Goal: Task Accomplishment & Management: Manage account settings

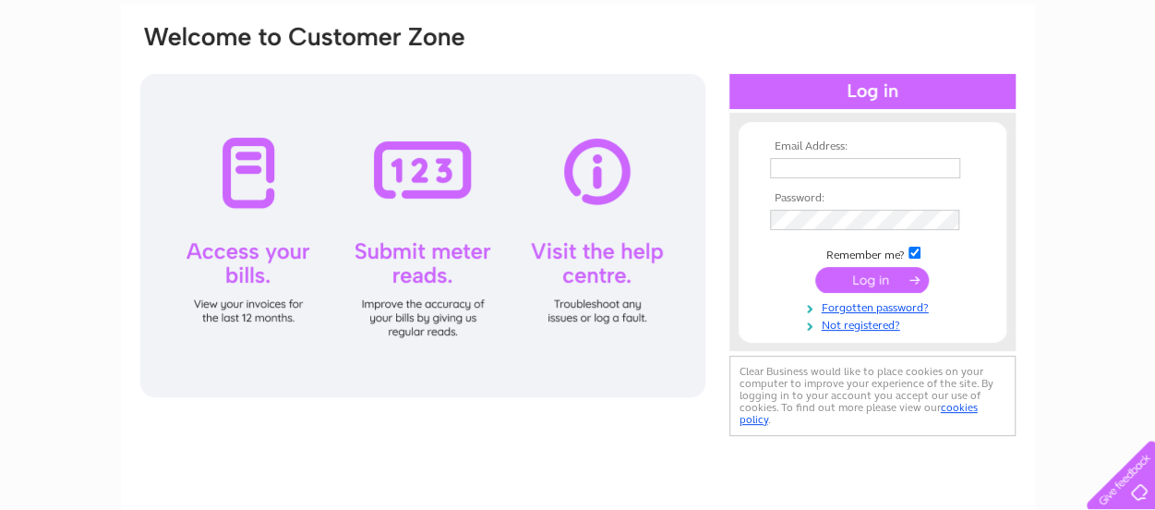
scroll to position [92, 0]
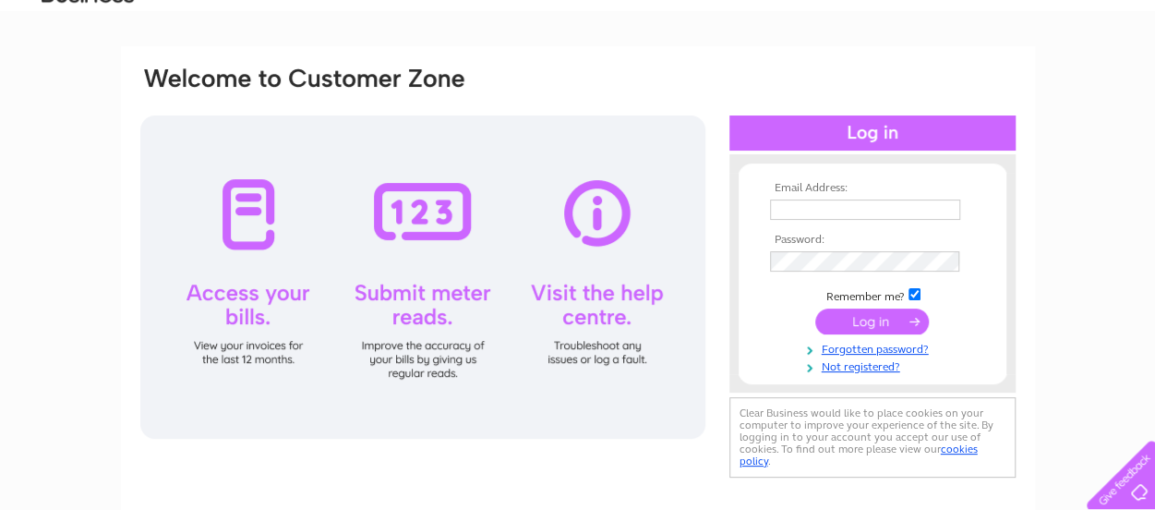
click at [791, 206] on input "text" at bounding box center [865, 209] width 190 height 20
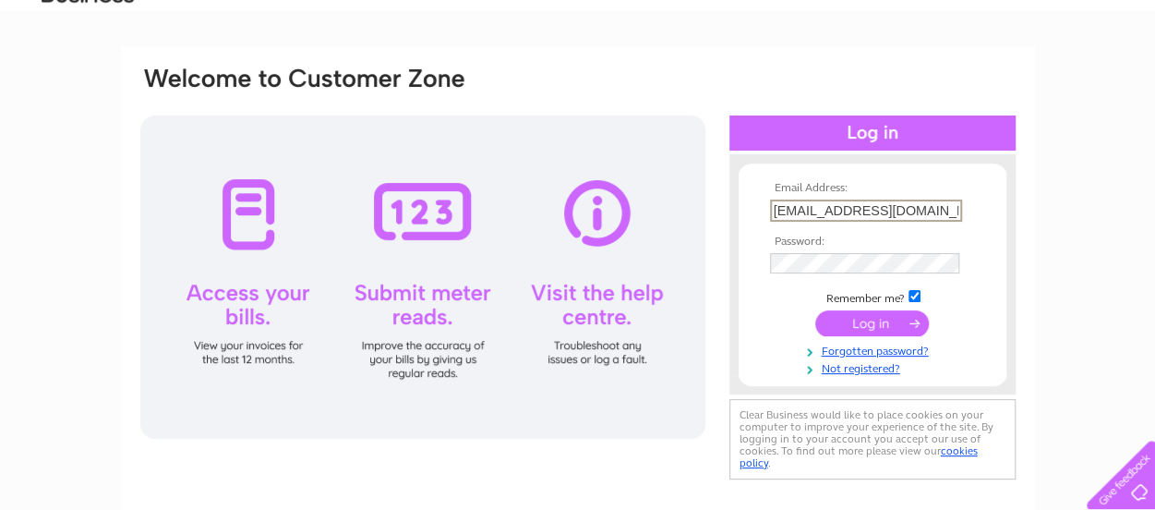
type input "ellonmensshed@gmail.com"
click at [815, 311] on input "submit" at bounding box center [872, 324] width 114 height 26
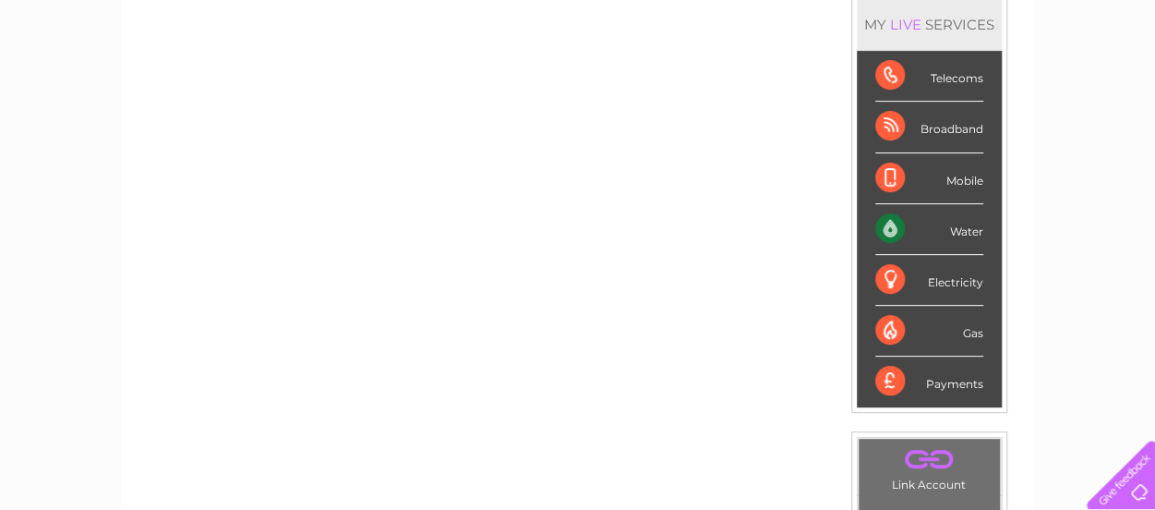
scroll to position [277, 0]
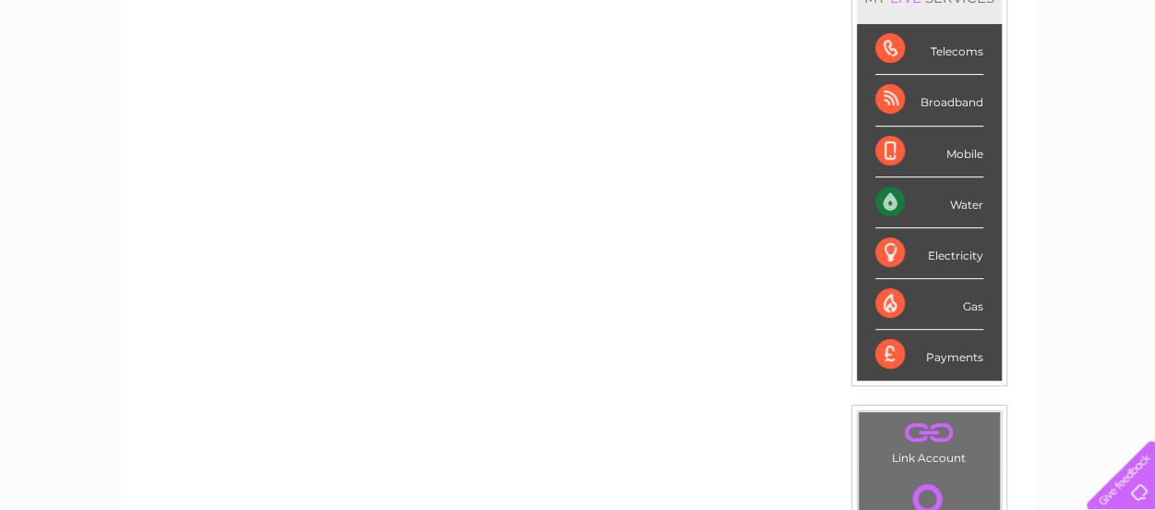
click at [912, 205] on div "Water" at bounding box center [929, 202] width 108 height 51
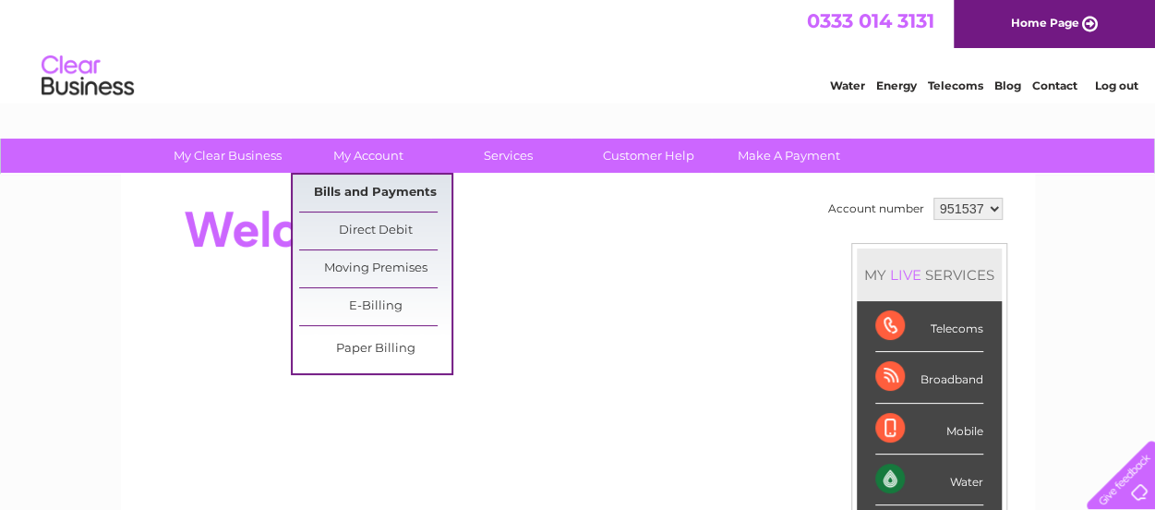
click at [370, 184] on link "Bills and Payments" at bounding box center [375, 192] width 152 height 37
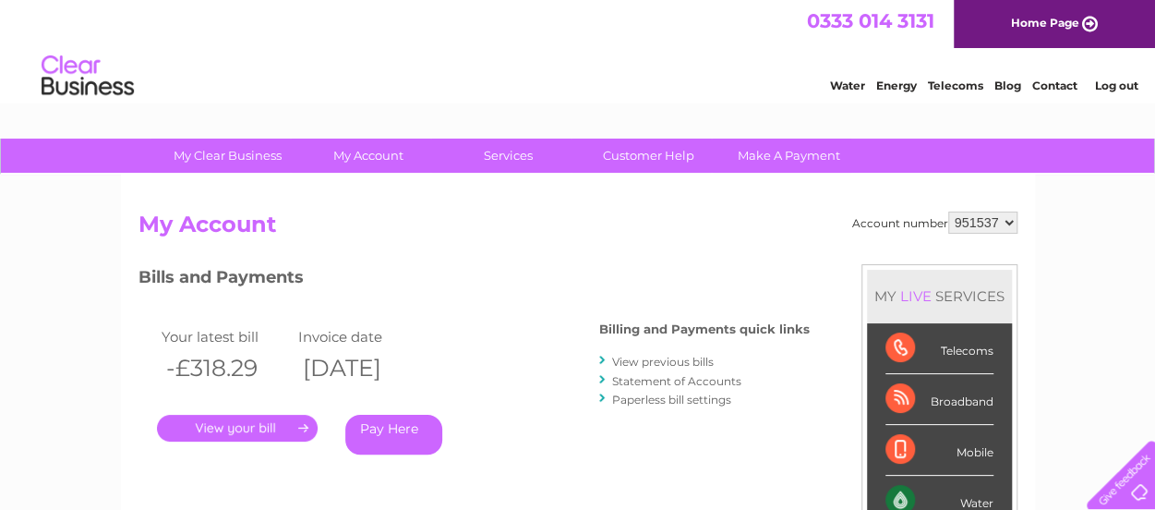
drag, startPoint x: 1161, startPoint y: 158, endPoint x: 1147, endPoint y: 47, distance: 111.8
click at [1116, 83] on link "Log out" at bounding box center [1115, 85] width 43 height 14
